Goal: Task Accomplishment & Management: Manage account settings

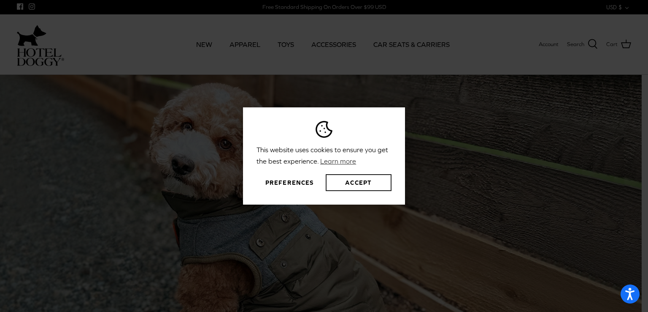
click at [344, 187] on button "Accept" at bounding box center [359, 182] width 66 height 17
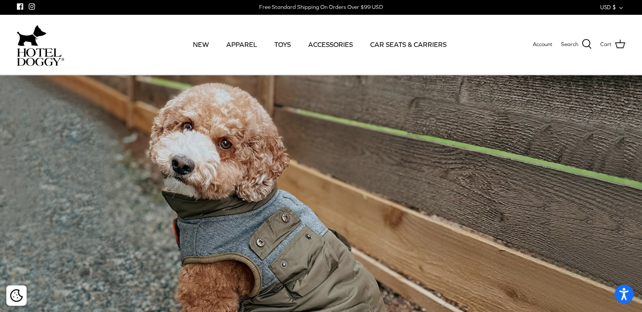
click at [618, 6] on button "USD $ Down" at bounding box center [612, 7] width 25 height 14
click at [523, 24] on div "Search NEW APPAREL TOYS ACCESSORIES CAR SEATS & CARRIERS Account Search" at bounding box center [321, 44] width 642 height 60
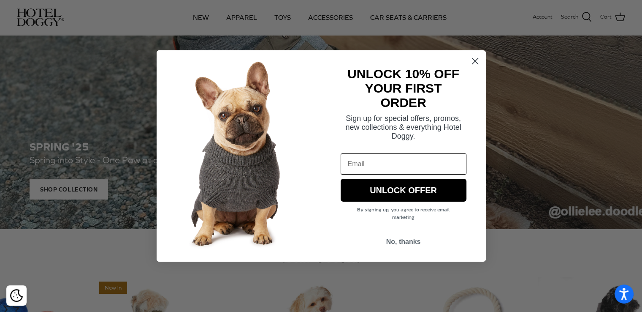
scroll to position [127, 0]
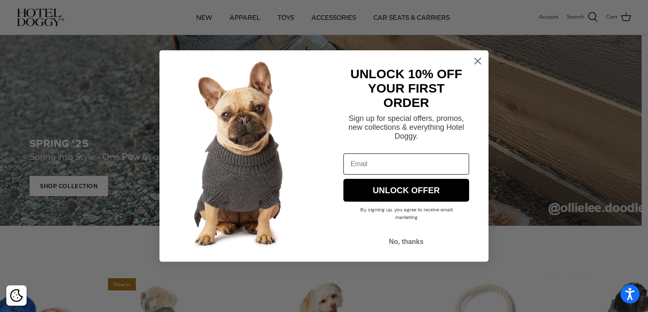
click at [398, 161] on input "Email" at bounding box center [407, 163] width 126 height 21
type input "[EMAIL_ADDRESS][DOMAIN_NAME]"
click at [403, 192] on button "UNLOCK OFFER" at bounding box center [407, 190] width 126 height 23
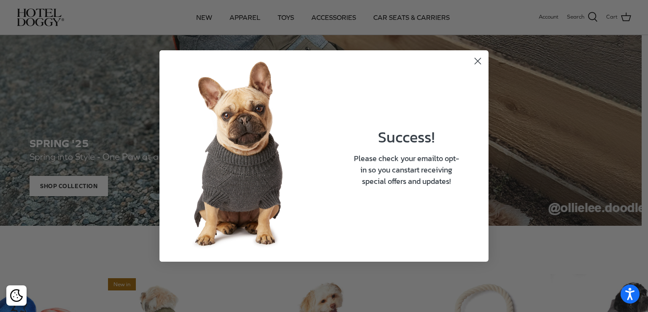
click at [479, 60] on icon "Close dialog" at bounding box center [478, 61] width 6 height 6
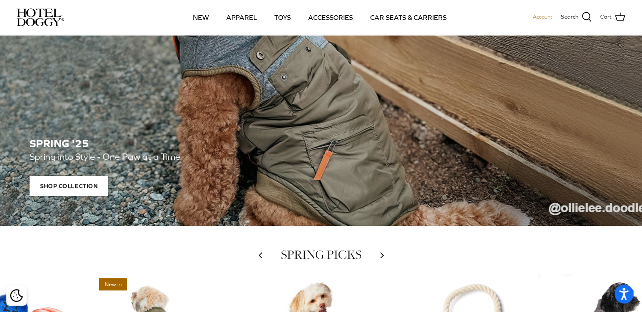
click at [537, 17] on span "Account" at bounding box center [543, 17] width 20 height 6
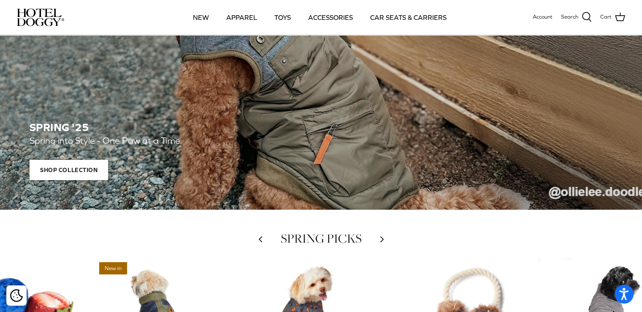
scroll to position [0, 0]
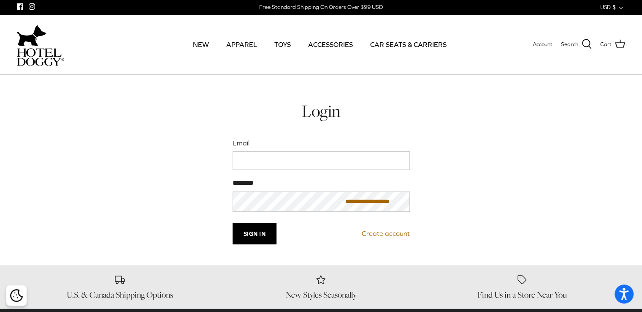
click at [332, 6] on div "Free Standard Shipping On Orders Over $99 USD" at bounding box center [321, 7] width 124 height 8
